Goal: Information Seeking & Learning: Learn about a topic

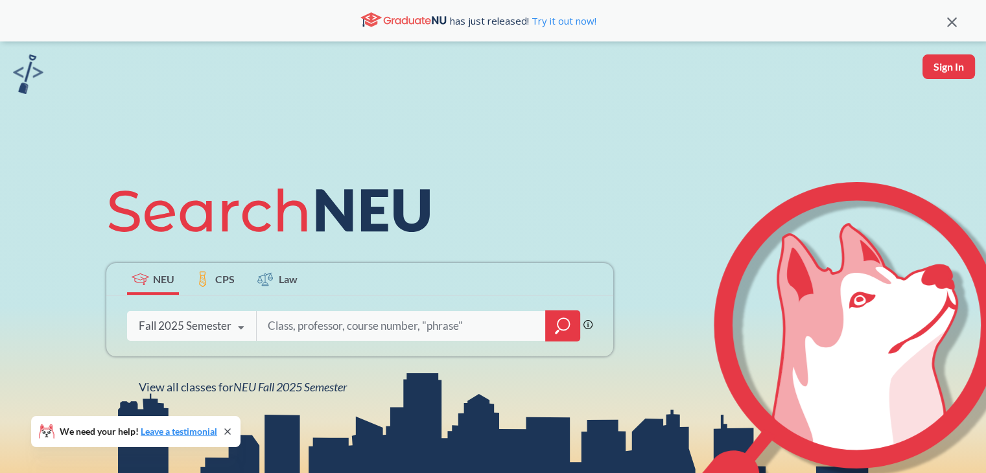
click at [374, 329] on input "search" at bounding box center [402, 326] width 270 height 27
type input "DS 5220"
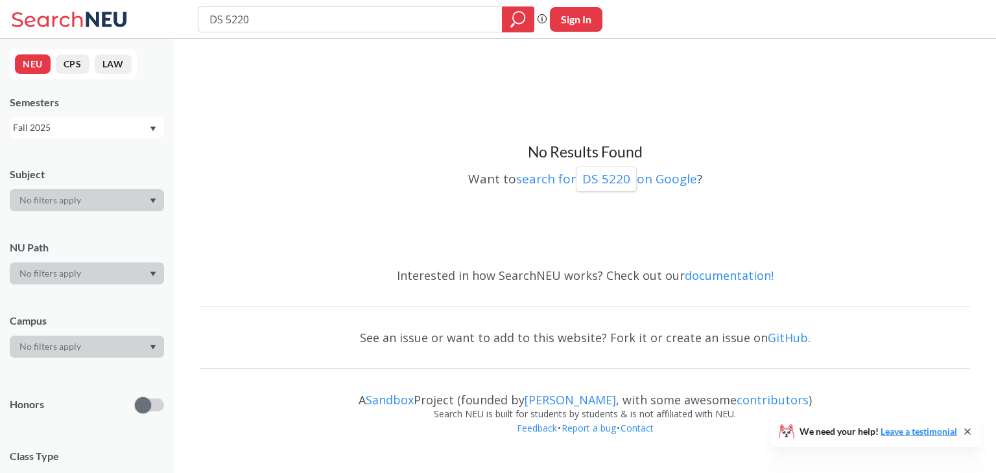
click at [118, 121] on div "Fall 2025" at bounding box center [81, 128] width 136 height 14
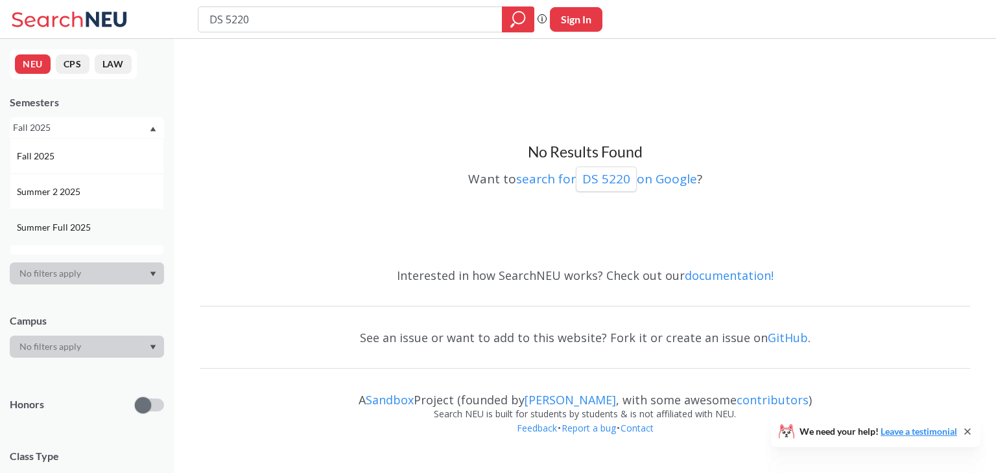
scroll to position [70, 0]
click at [86, 222] on div "Spring 2025" at bounding box center [90, 229] width 147 height 14
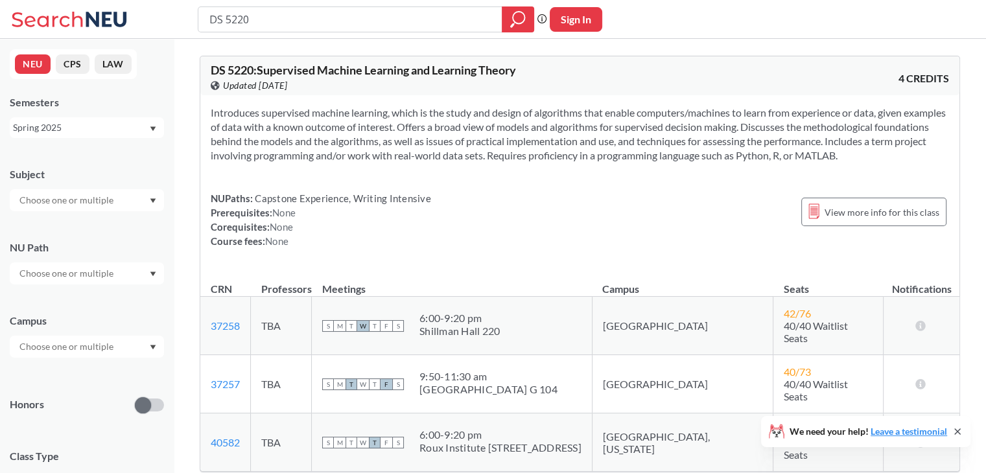
click at [82, 125] on div "Spring 2025" at bounding box center [81, 128] width 136 height 14
click at [82, 222] on span "Summer Full 2025" at bounding box center [55, 228] width 77 height 14
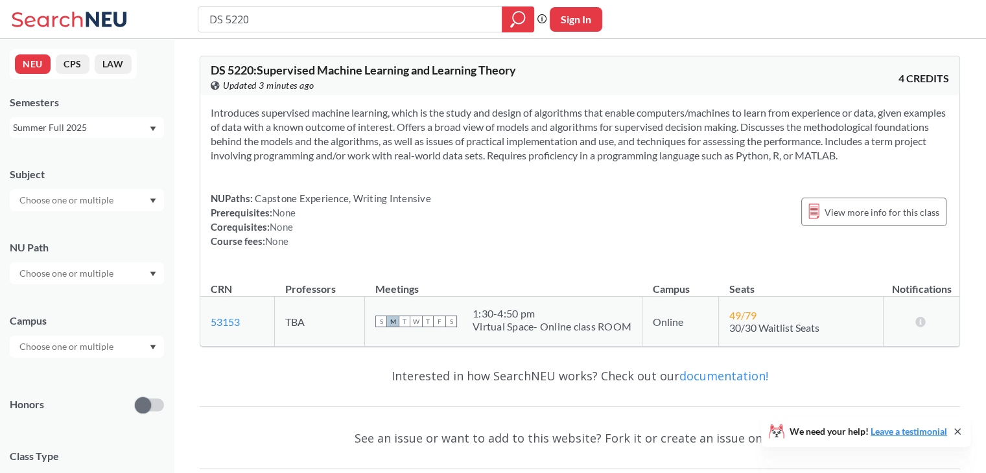
click at [115, 134] on div "Summer Full 2025" at bounding box center [81, 128] width 136 height 14
click at [81, 210] on div "Spring 2025" at bounding box center [90, 213] width 147 height 14
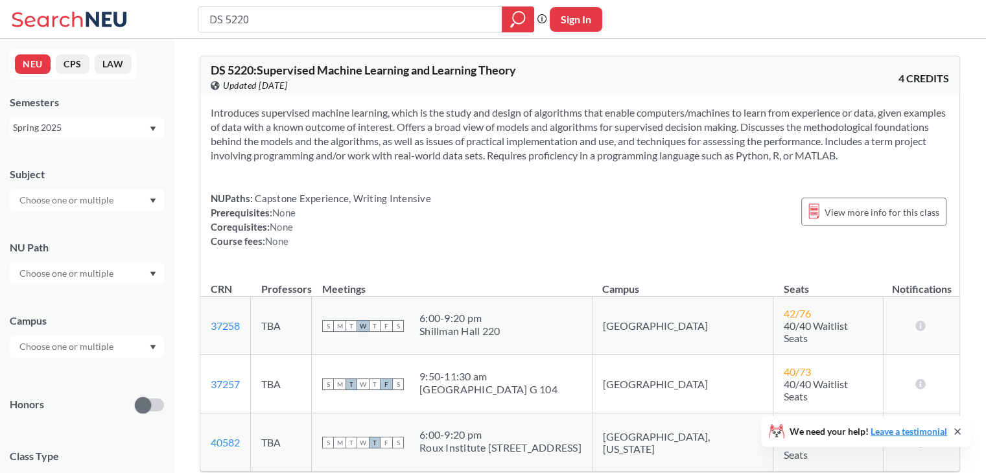
click at [77, 137] on div "Spring 2025" at bounding box center [87, 127] width 154 height 21
click at [91, 209] on div "Spring 2025" at bounding box center [90, 208] width 147 height 14
click at [107, 130] on div "Spring 2025" at bounding box center [81, 128] width 136 height 14
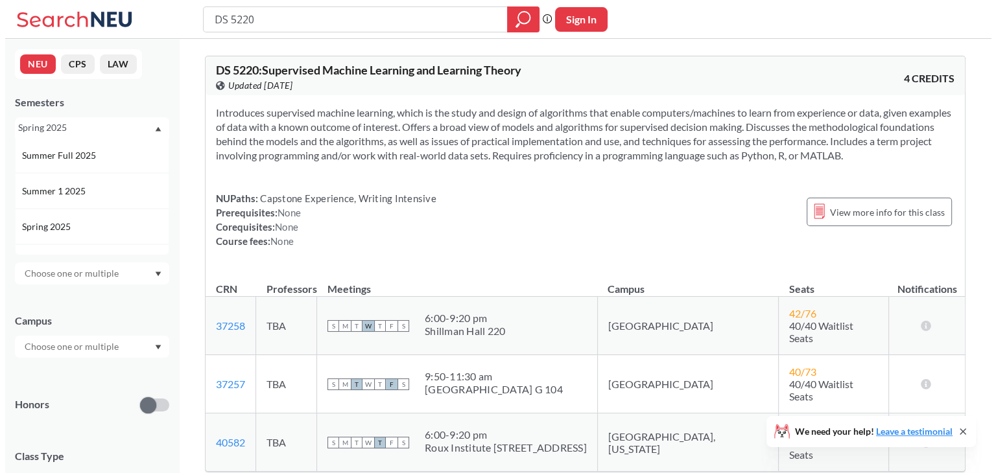
scroll to position [101, 0]
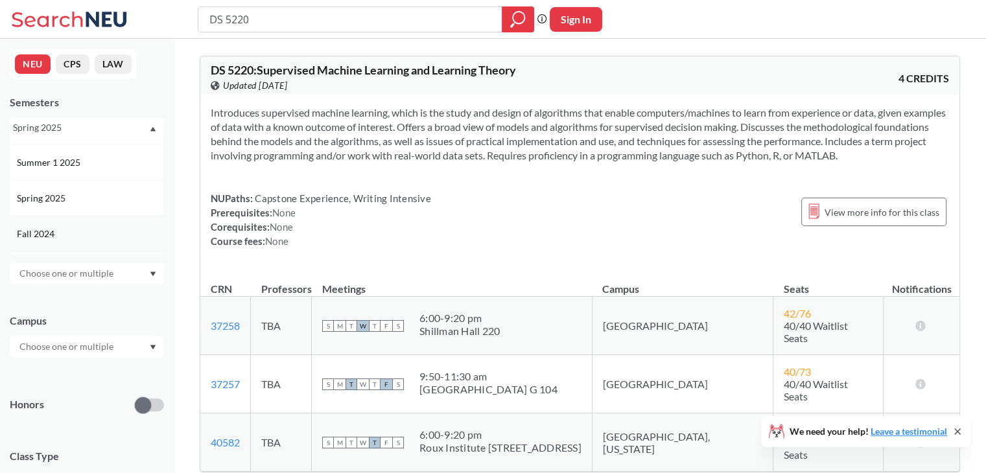
click at [86, 229] on div "Fall 2024" at bounding box center [90, 234] width 147 height 14
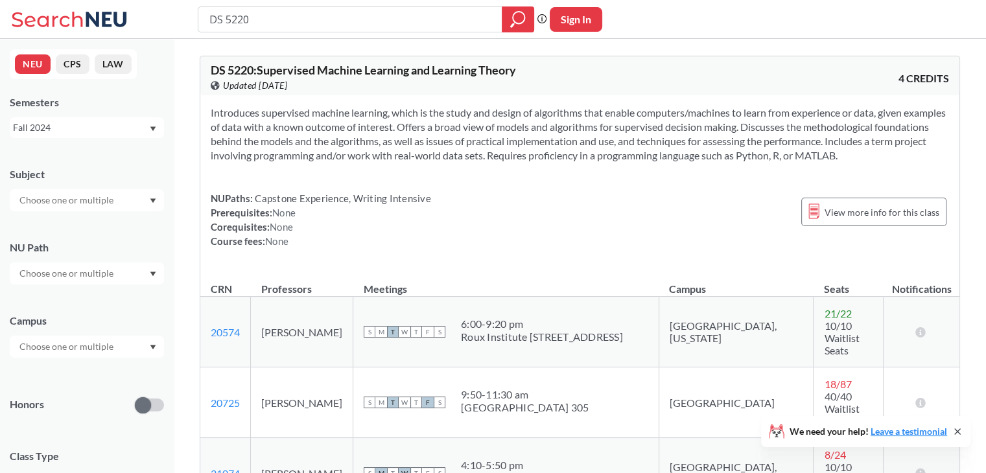
click at [119, 121] on div "Fall 2024" at bounding box center [81, 128] width 136 height 14
click at [102, 159] on div "Fall 2025" at bounding box center [90, 156] width 147 height 14
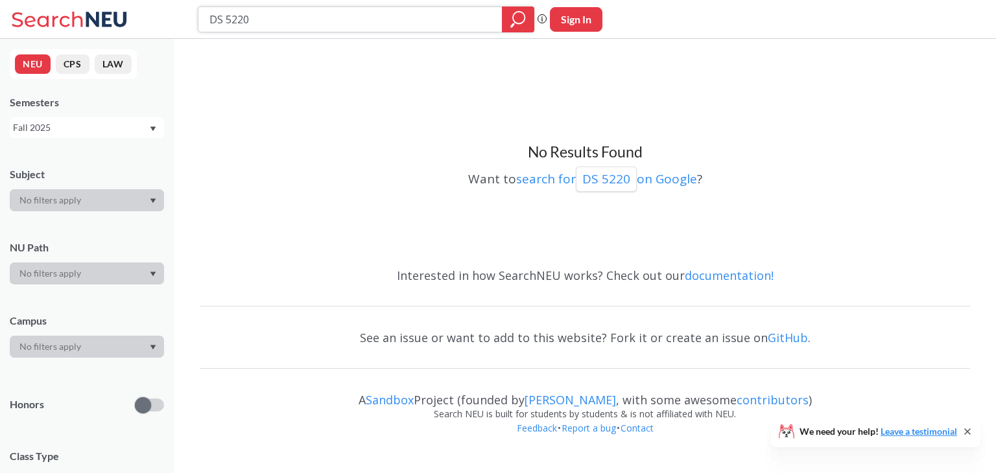
click at [307, 9] on input "DS 5220" at bounding box center [350, 19] width 285 height 22
type input "cs 5330"
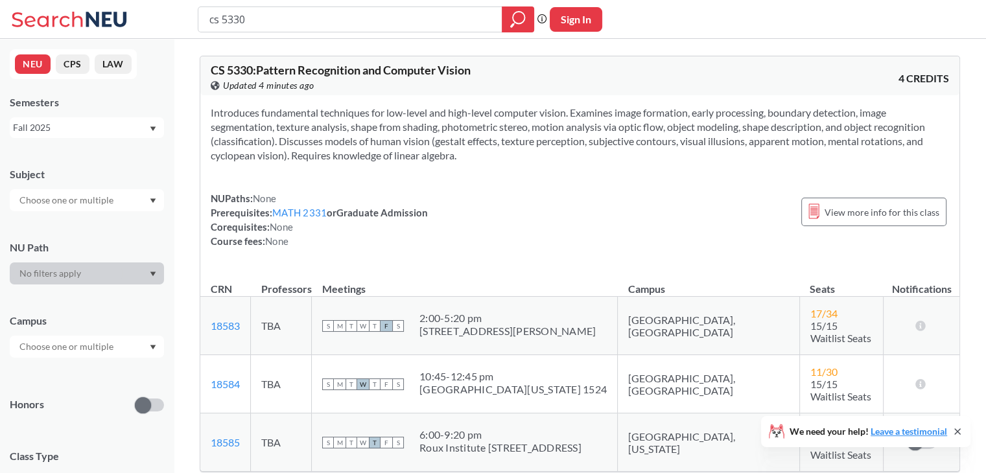
click at [119, 121] on div "Fall 2025" at bounding box center [81, 128] width 136 height 14
click at [101, 215] on div "Summer Full 2025" at bounding box center [87, 227] width 154 height 36
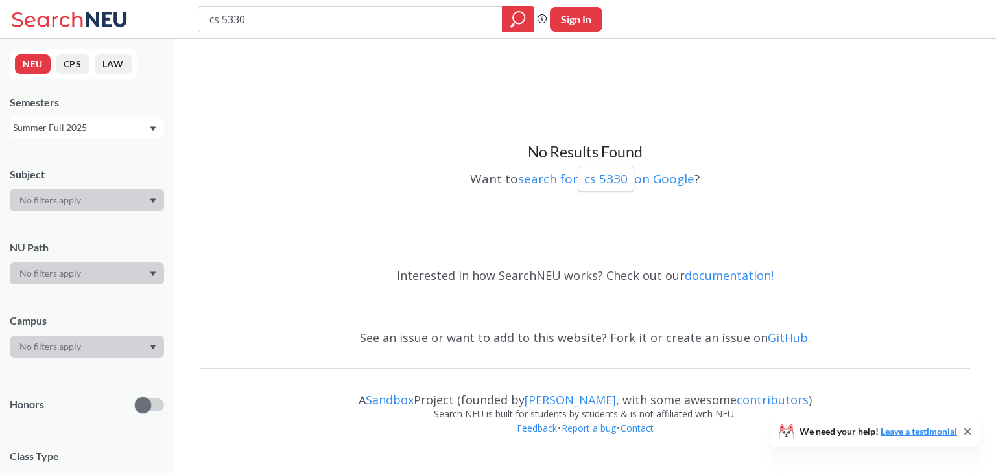
click at [93, 130] on div "Summer Full 2025" at bounding box center [81, 128] width 136 height 14
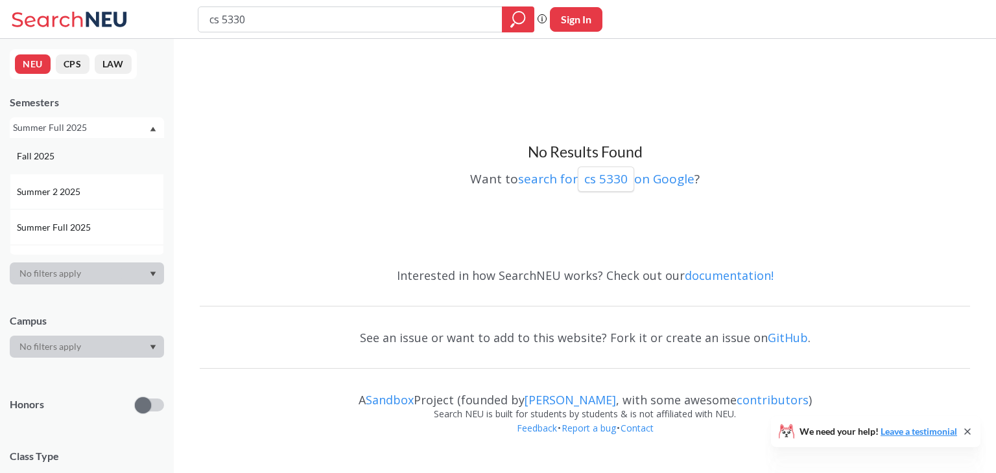
click at [106, 158] on div "Fall 2025" at bounding box center [90, 156] width 147 height 14
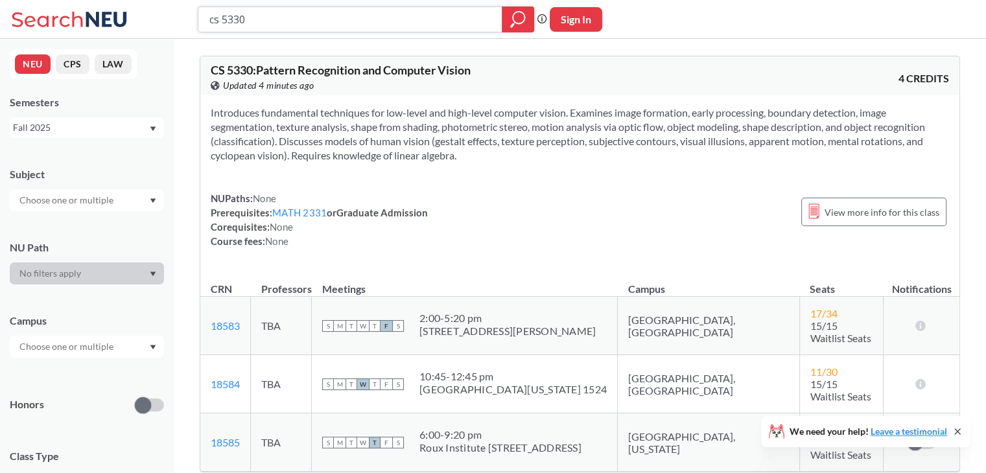
click at [346, 25] on input "cs 5330" at bounding box center [350, 19] width 285 height 22
type input "cs 6120"
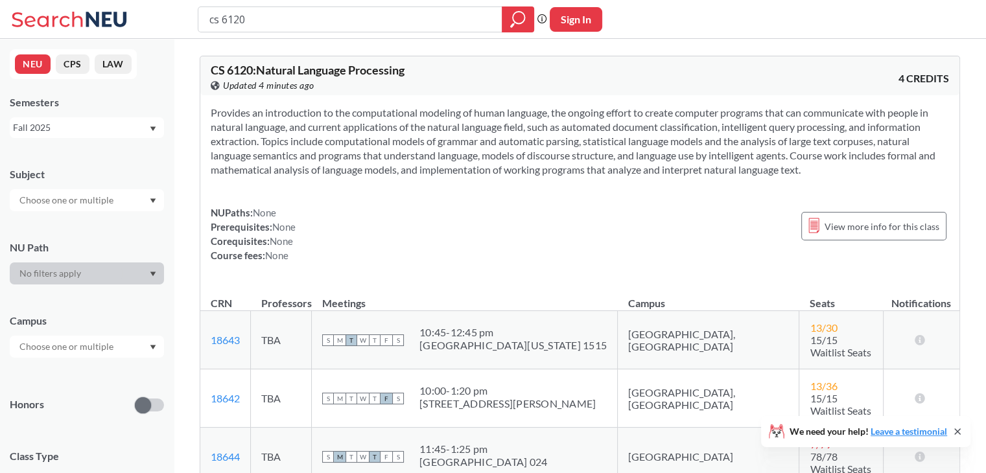
scroll to position [83, 0]
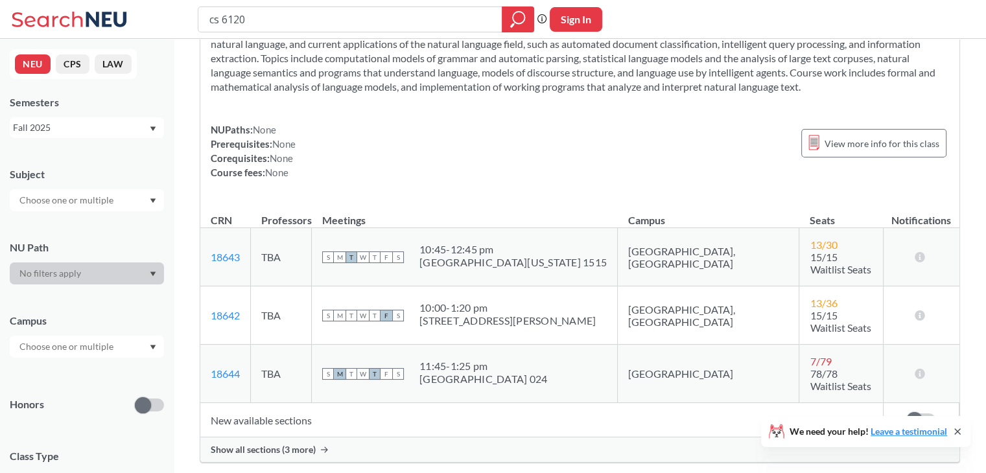
click at [297, 438] on div "Show all sections (3 more)" at bounding box center [579, 450] width 759 height 25
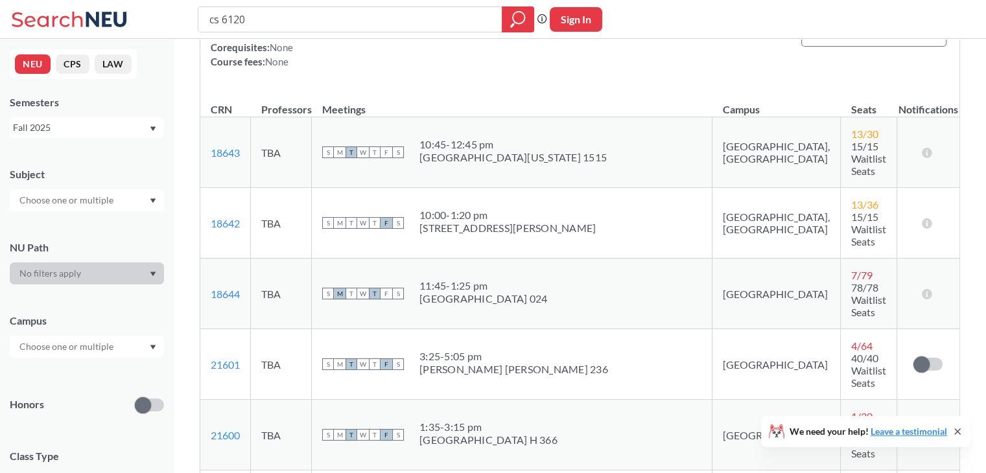
scroll to position [171, 0]
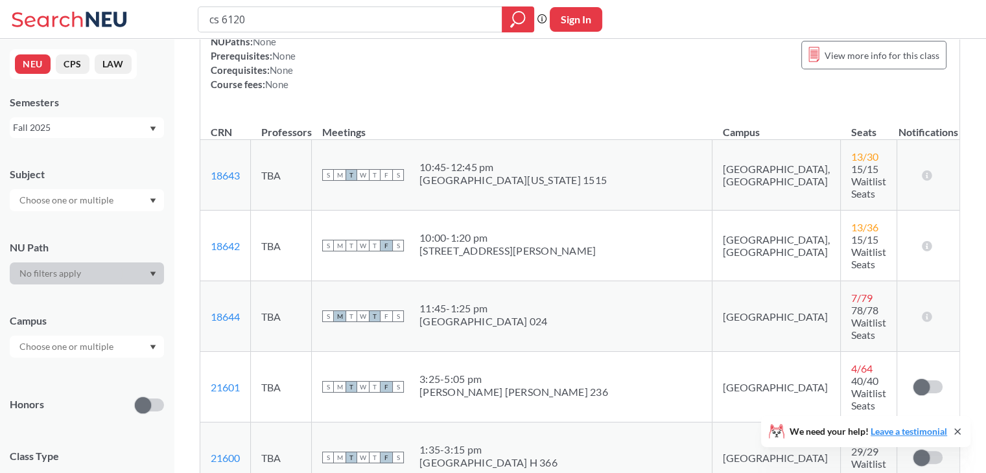
click at [88, 114] on div "Semesters Fall 2025" at bounding box center [87, 116] width 154 height 43
click at [90, 121] on div "Fall 2025" at bounding box center [81, 128] width 136 height 14
click at [76, 185] on div "Summer Full 2025" at bounding box center [87, 172] width 154 height 36
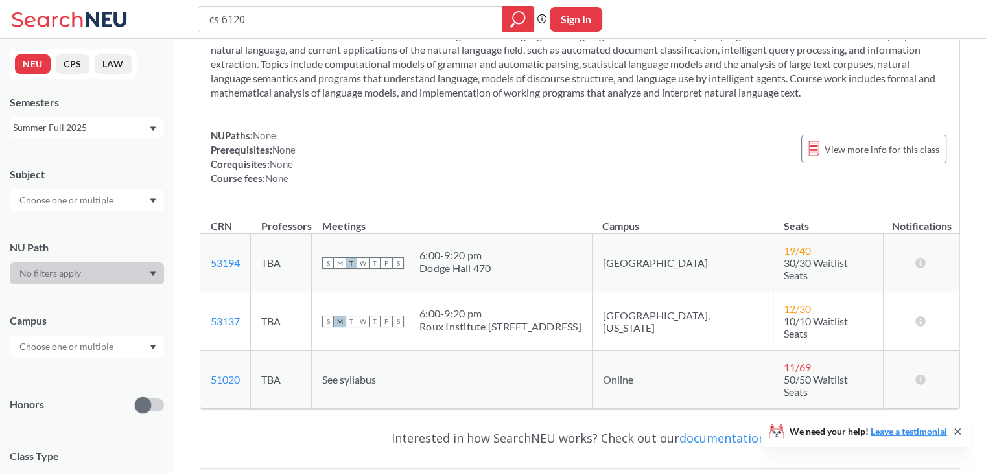
scroll to position [78, 0]
click at [84, 126] on div "Summer Full 2025" at bounding box center [81, 128] width 136 height 14
click at [107, 164] on div "Fall 2025" at bounding box center [87, 156] width 154 height 36
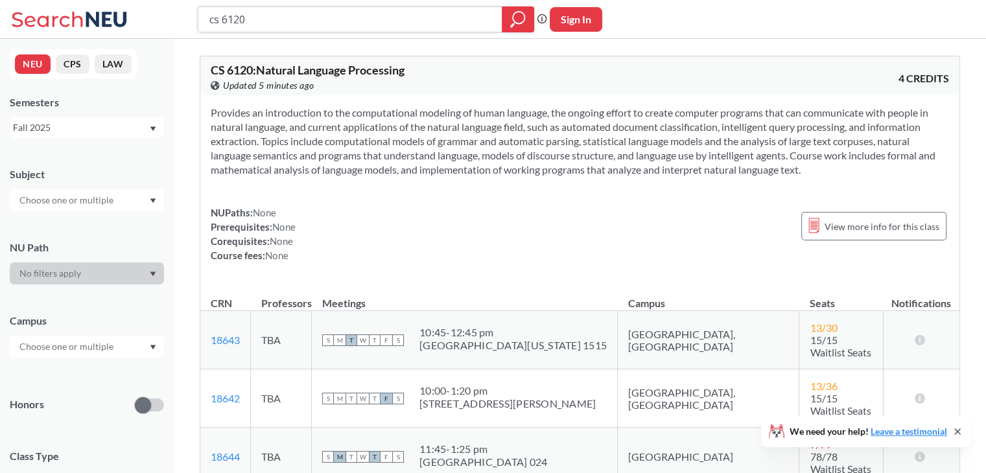
click at [438, 23] on input "cs 6120" at bounding box center [350, 19] width 285 height 22
type input "cs 4100"
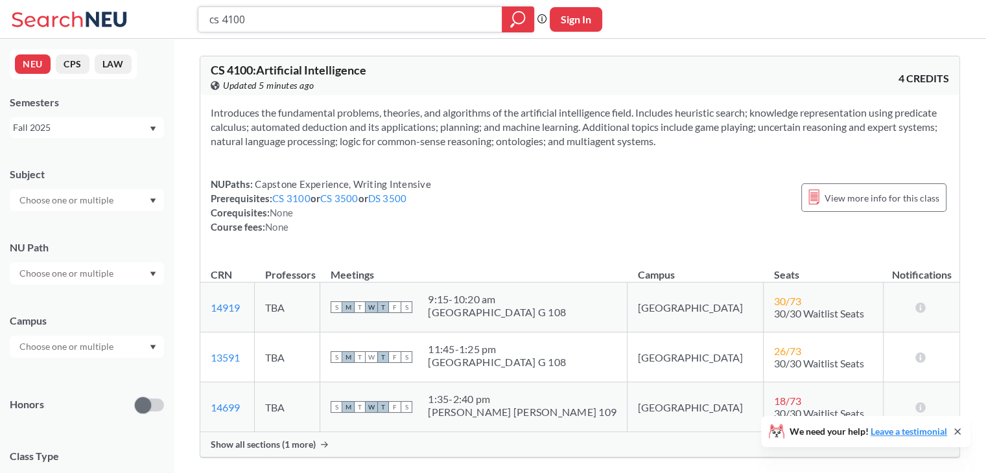
click at [418, 17] on input "cs 4100" at bounding box center [350, 19] width 285 height 22
type input "cs 5100"
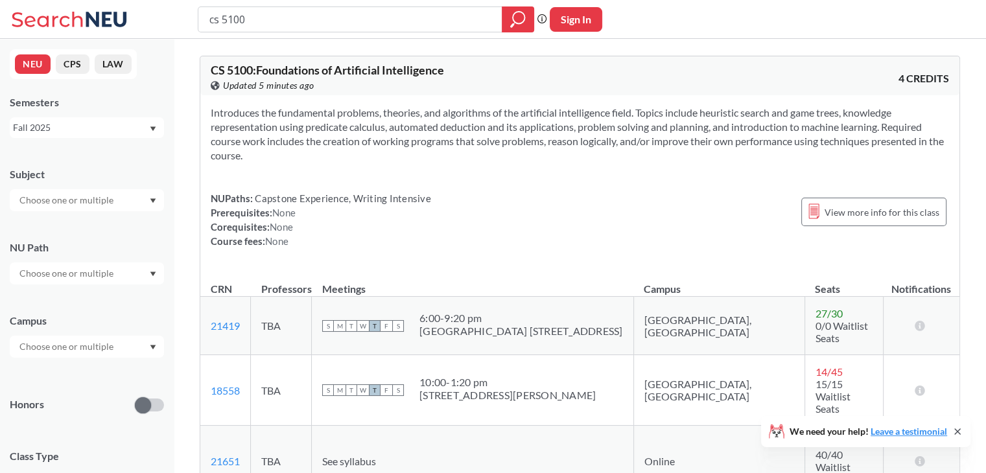
scroll to position [78, 0]
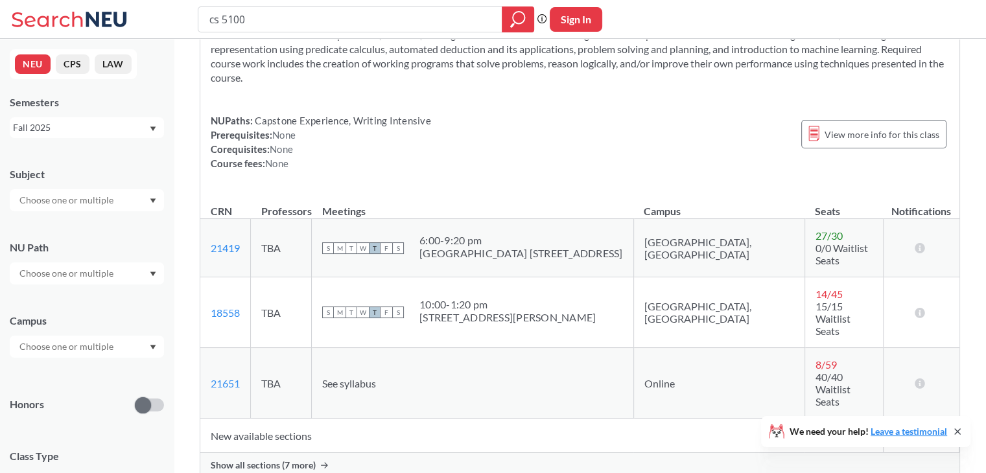
click at [136, 124] on div "Fall 2025" at bounding box center [81, 128] width 136 height 14
click at [75, 221] on span "Summer Full 2025" at bounding box center [55, 228] width 77 height 14
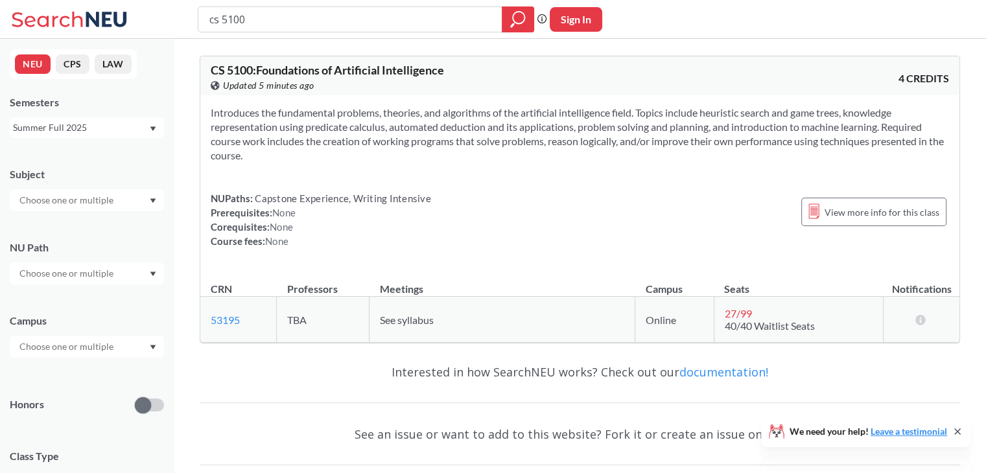
click at [48, 135] on div "Summer Full 2025" at bounding box center [87, 127] width 154 height 21
click at [61, 150] on div "Fall 2025" at bounding box center [90, 156] width 147 height 14
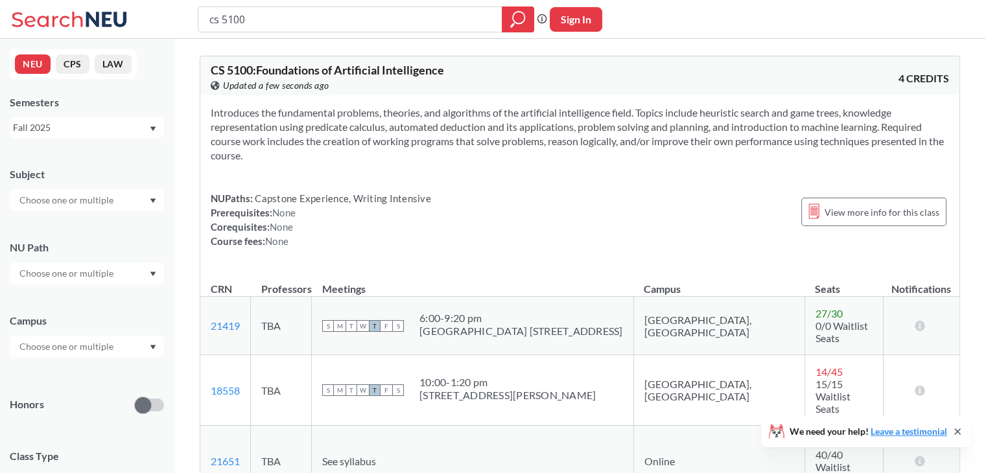
click at [311, 32] on div "cs 5100 Phrase search guarantees the exact search appears in the results. Ex. I…" at bounding box center [493, 19] width 986 height 39
click at [304, 21] on input "cs 5100" at bounding box center [350, 19] width 285 height 22
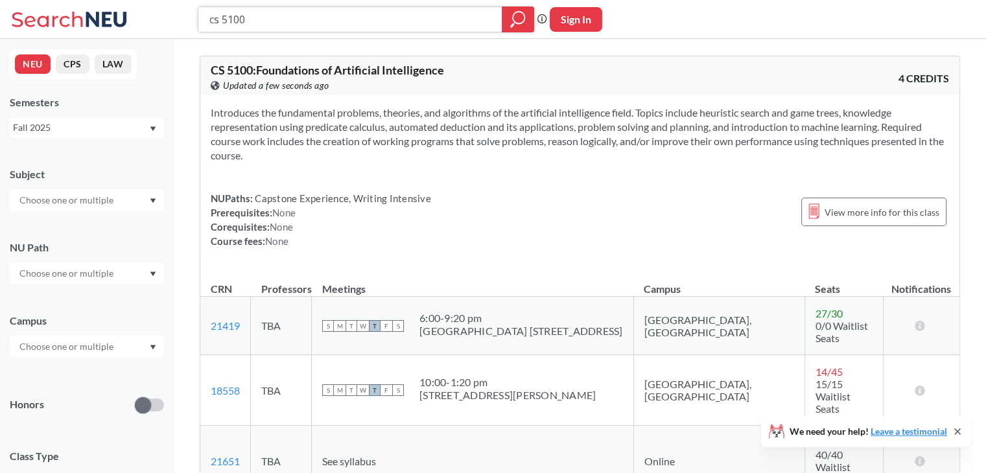
click at [304, 21] on input "cs 5100" at bounding box center [350, 19] width 285 height 22
type input "ds 4400"
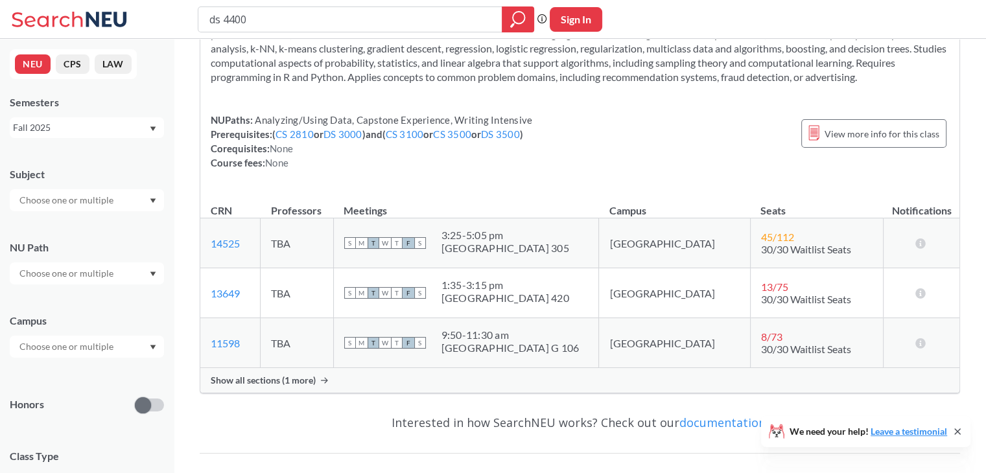
scroll to position [93, 0]
click at [394, 384] on div "Show all sections (1 more)" at bounding box center [579, 380] width 759 height 25
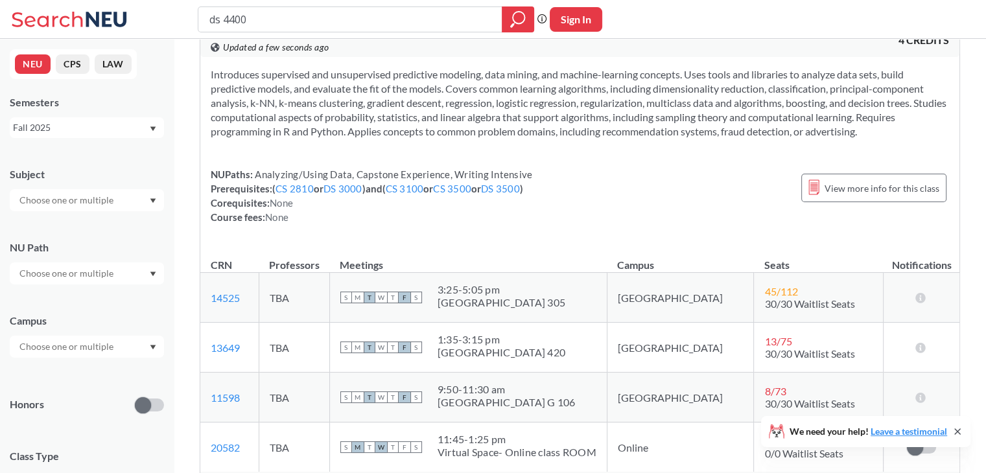
scroll to position [28, 0]
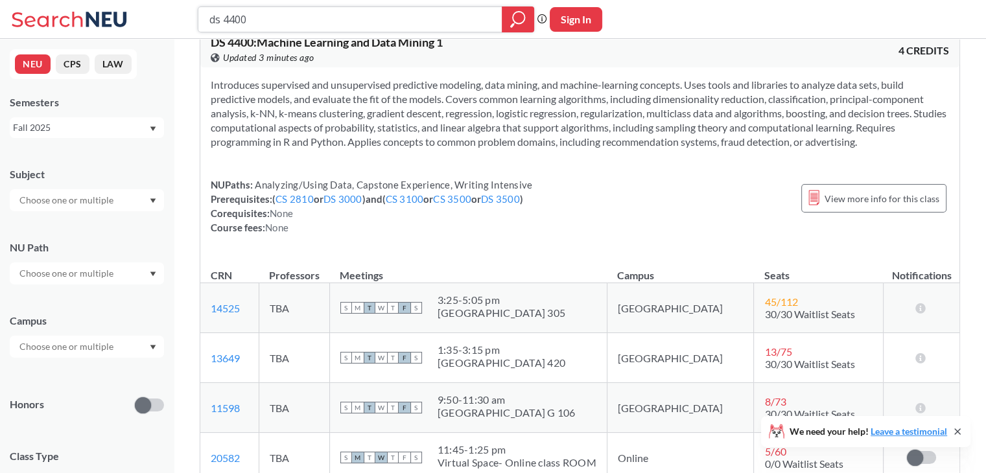
click at [280, 21] on input "ds 4400" at bounding box center [350, 19] width 285 height 22
type input "ds 4420"
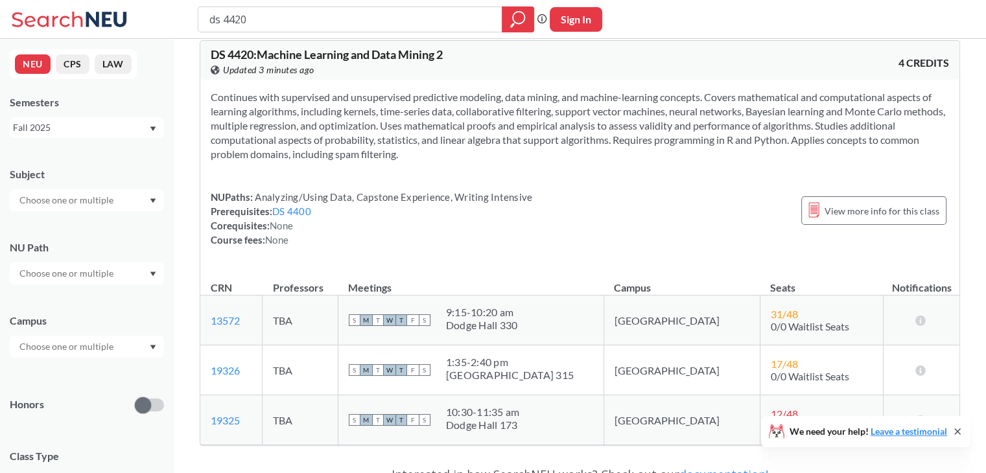
scroll to position [8, 0]
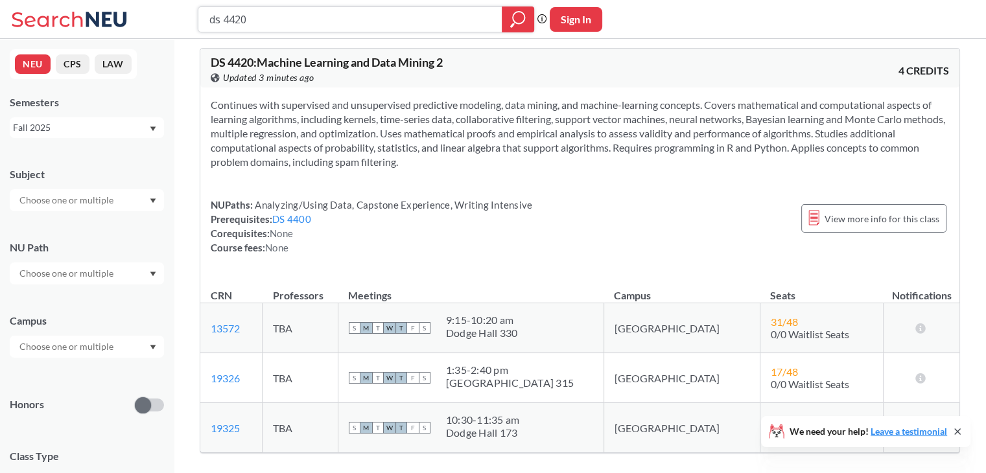
click at [262, 26] on input "ds 4420" at bounding box center [350, 19] width 285 height 22
type input "cs 6200"
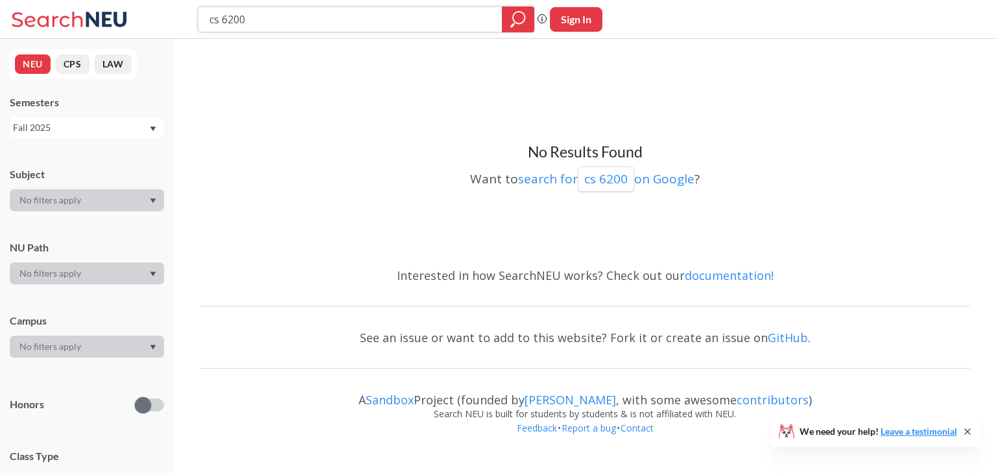
click at [441, 24] on input "cs 6200" at bounding box center [350, 19] width 285 height 22
type input "cs 6120"
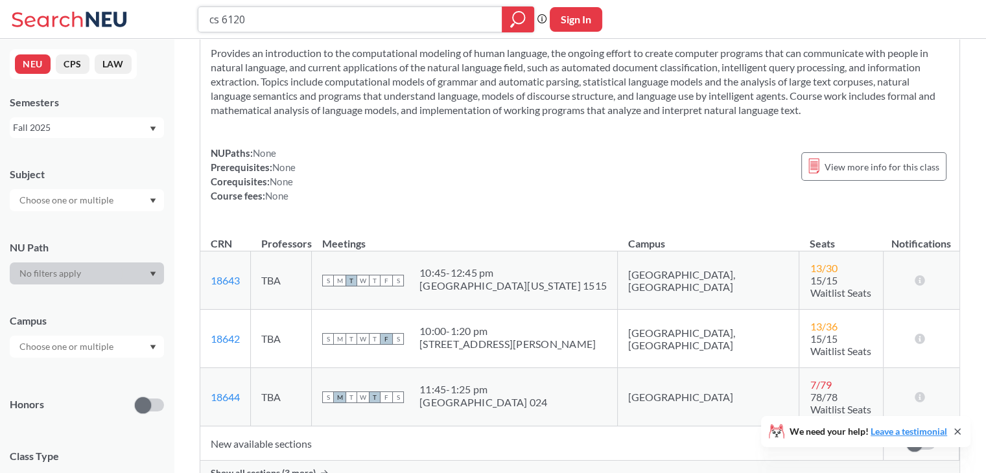
scroll to position [139, 0]
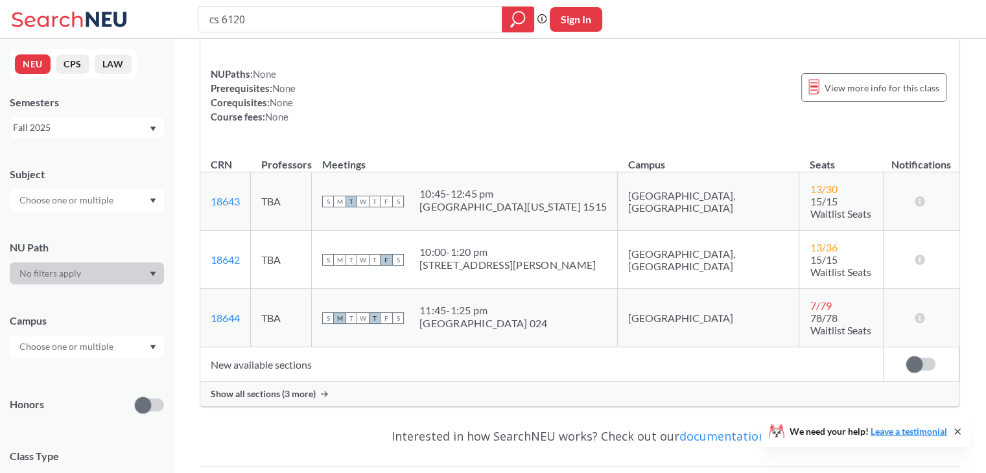
click at [355, 382] on div "Show all sections (3 more)" at bounding box center [579, 394] width 759 height 25
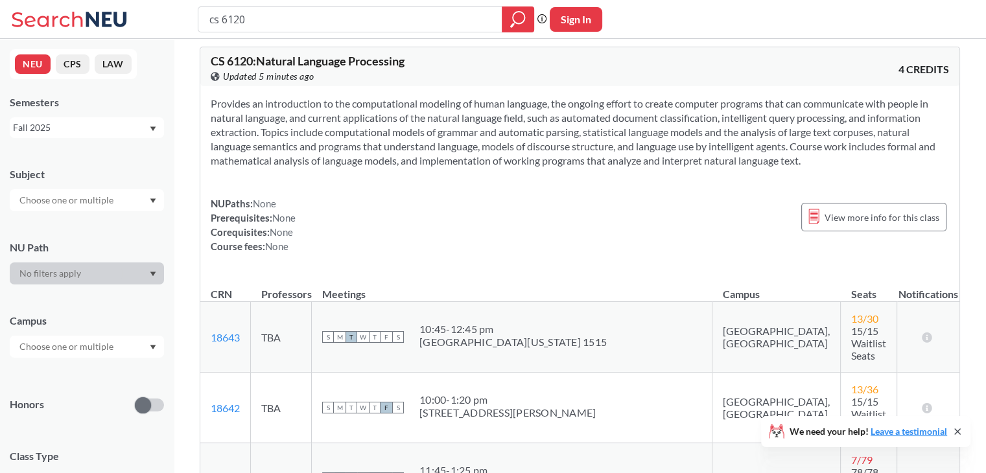
scroll to position [0, 0]
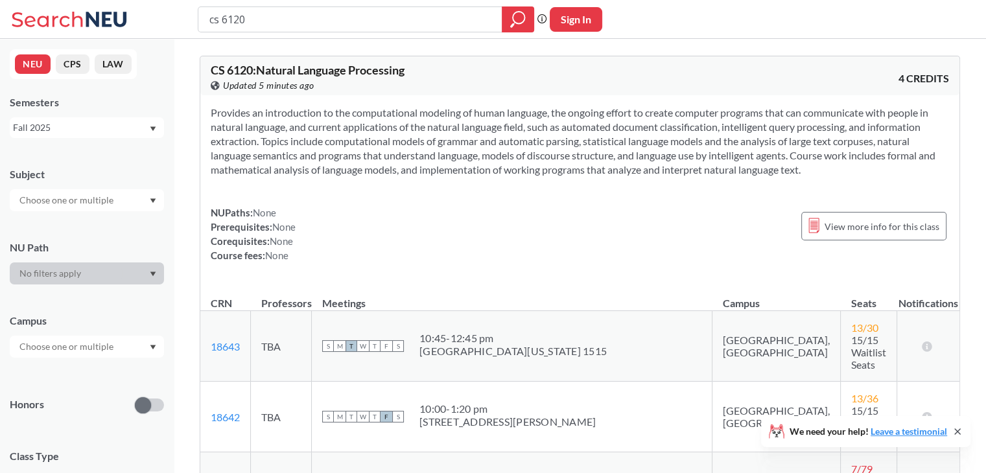
click at [123, 130] on div "Fall 2025" at bounding box center [81, 128] width 136 height 14
click at [99, 233] on div "Summer Full 2025" at bounding box center [90, 228] width 147 height 14
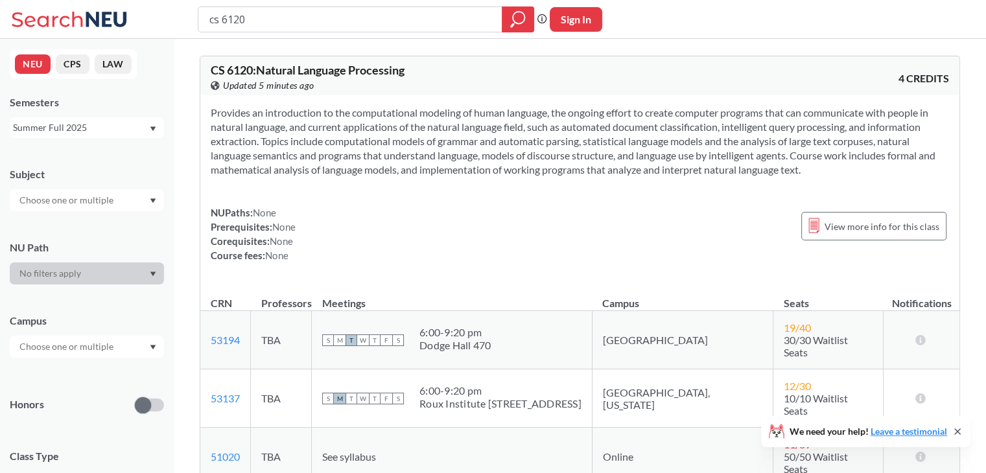
scroll to position [75, 0]
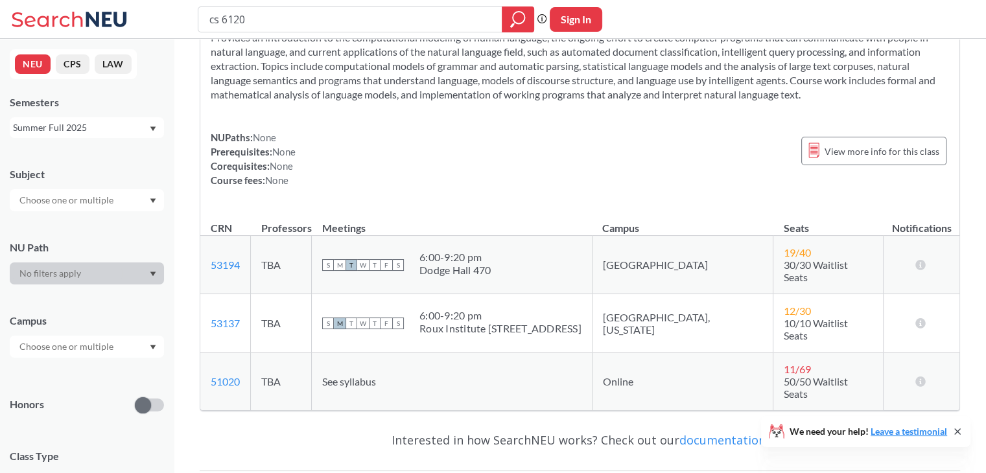
click at [400, 173] on div "NUPaths: None Prerequisites: None Corequisites: None Course fees: None View mor…" at bounding box center [580, 158] width 739 height 57
